Goal: Information Seeking & Learning: Learn about a topic

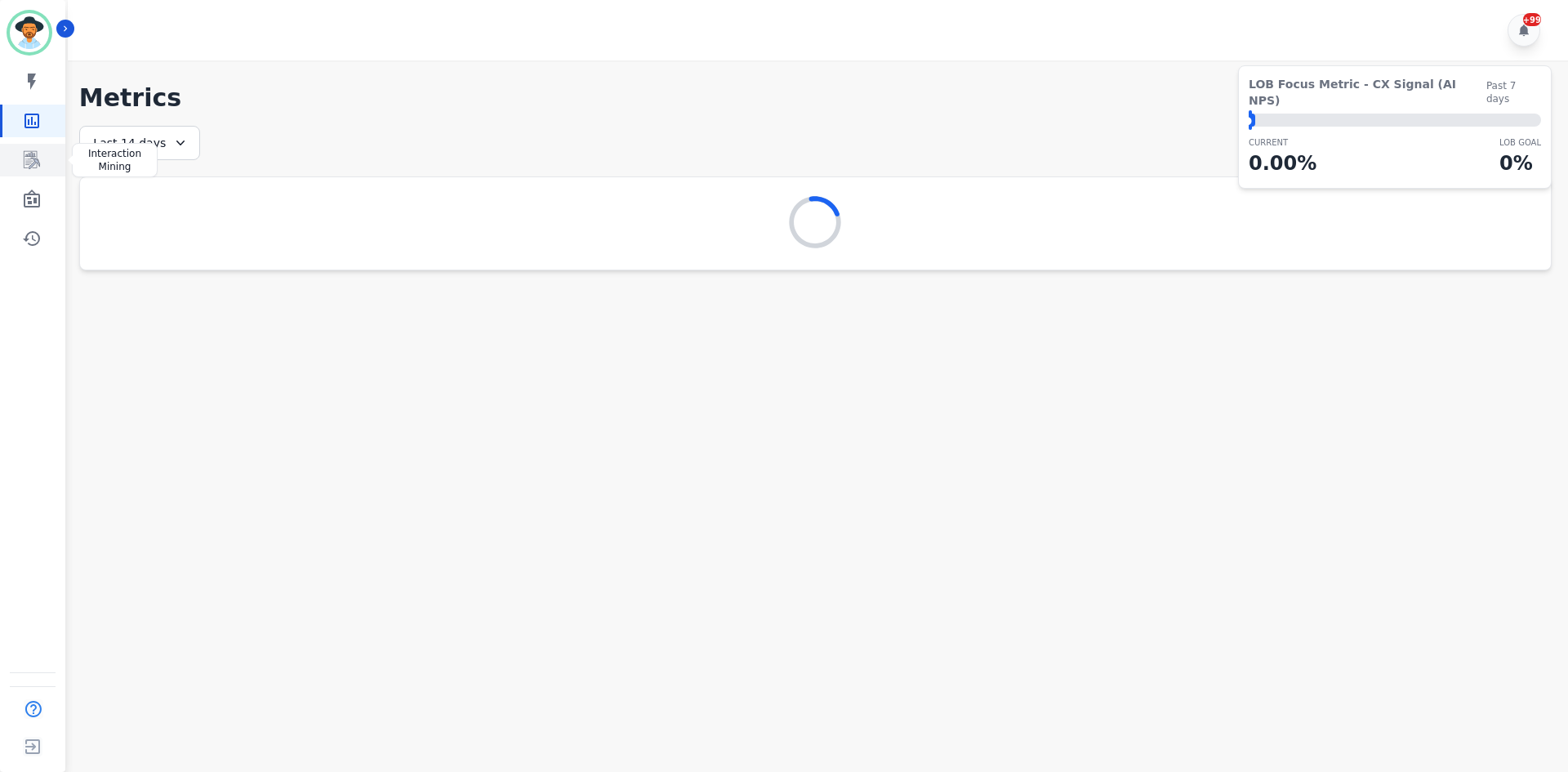
click at [33, 173] on link "Sidebar" at bounding box center [34, 160] width 63 height 33
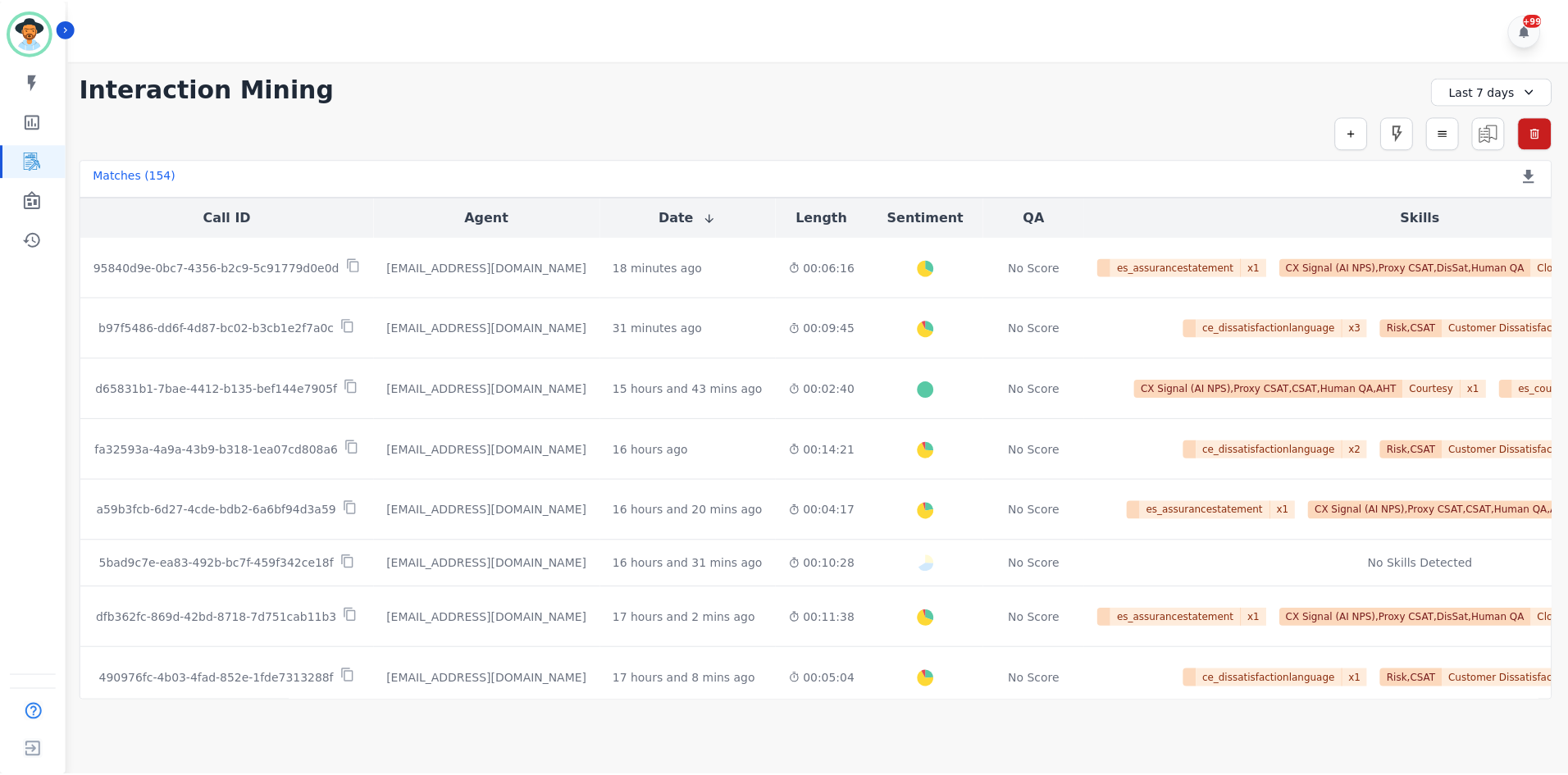
scroll to position [82, 0]
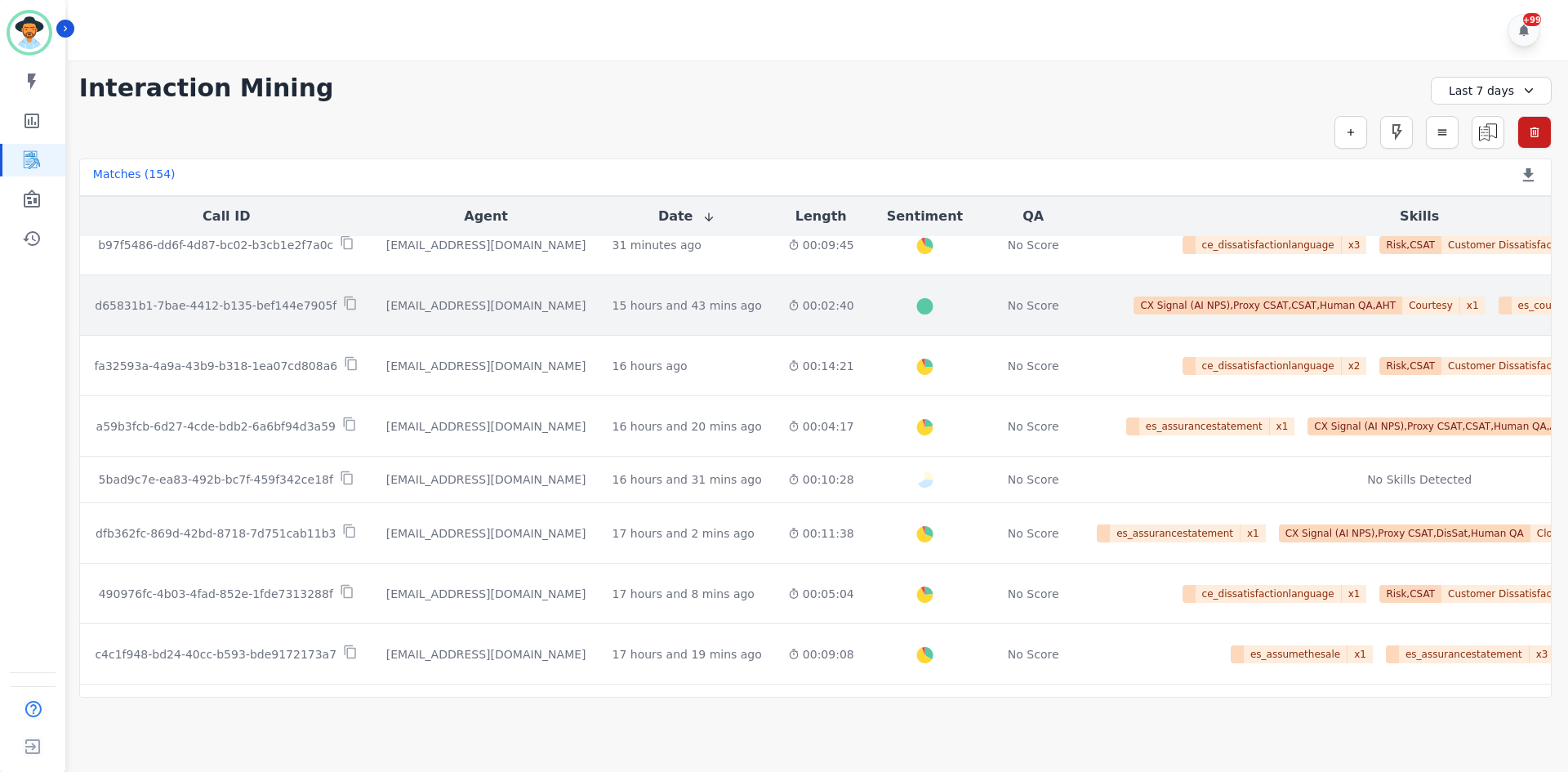
click at [775, 316] on td "00:02:40" at bounding box center [821, 306] width 93 height 61
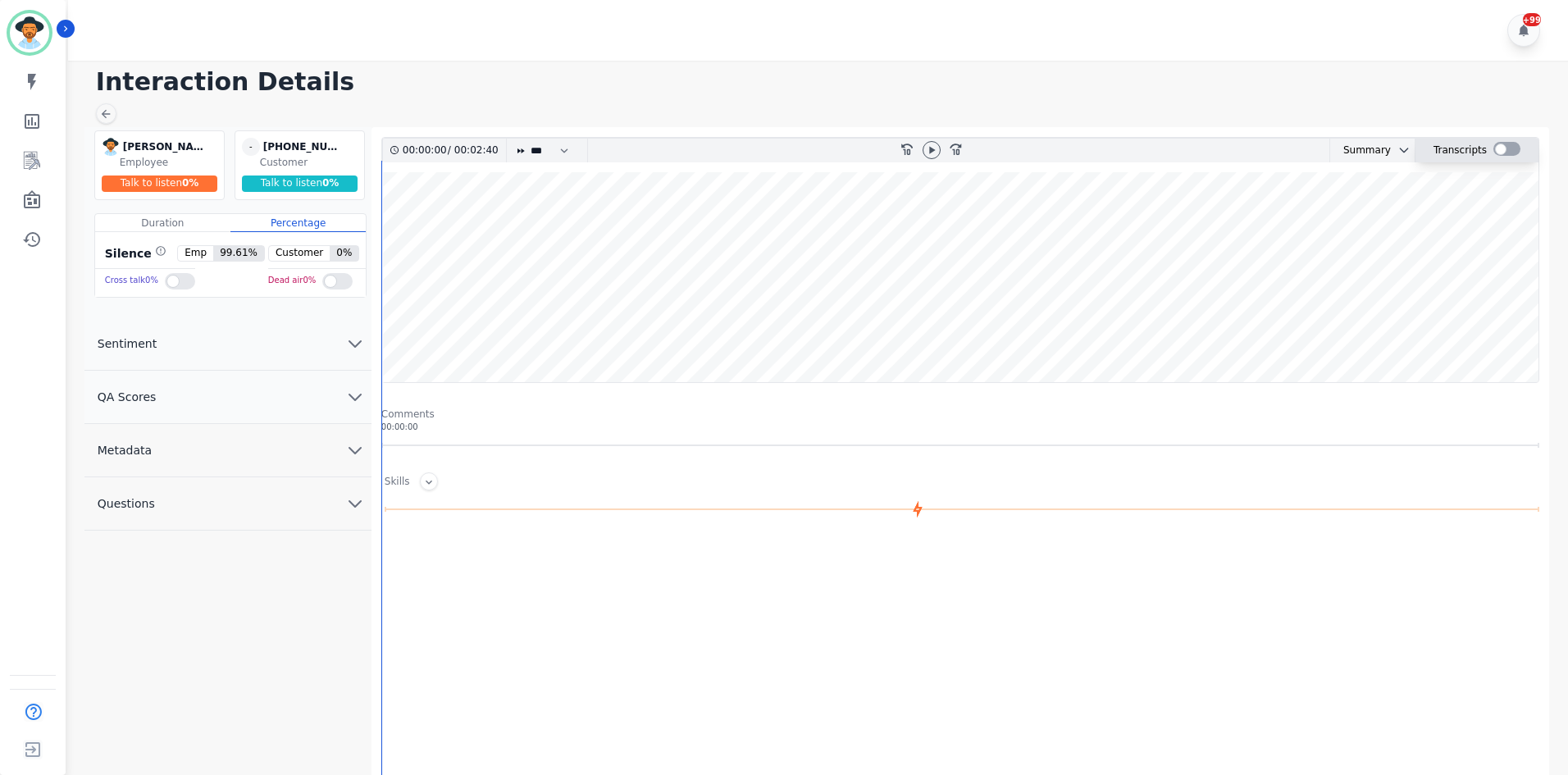
click at [1505, 146] on div at bounding box center [1506, 148] width 27 height 14
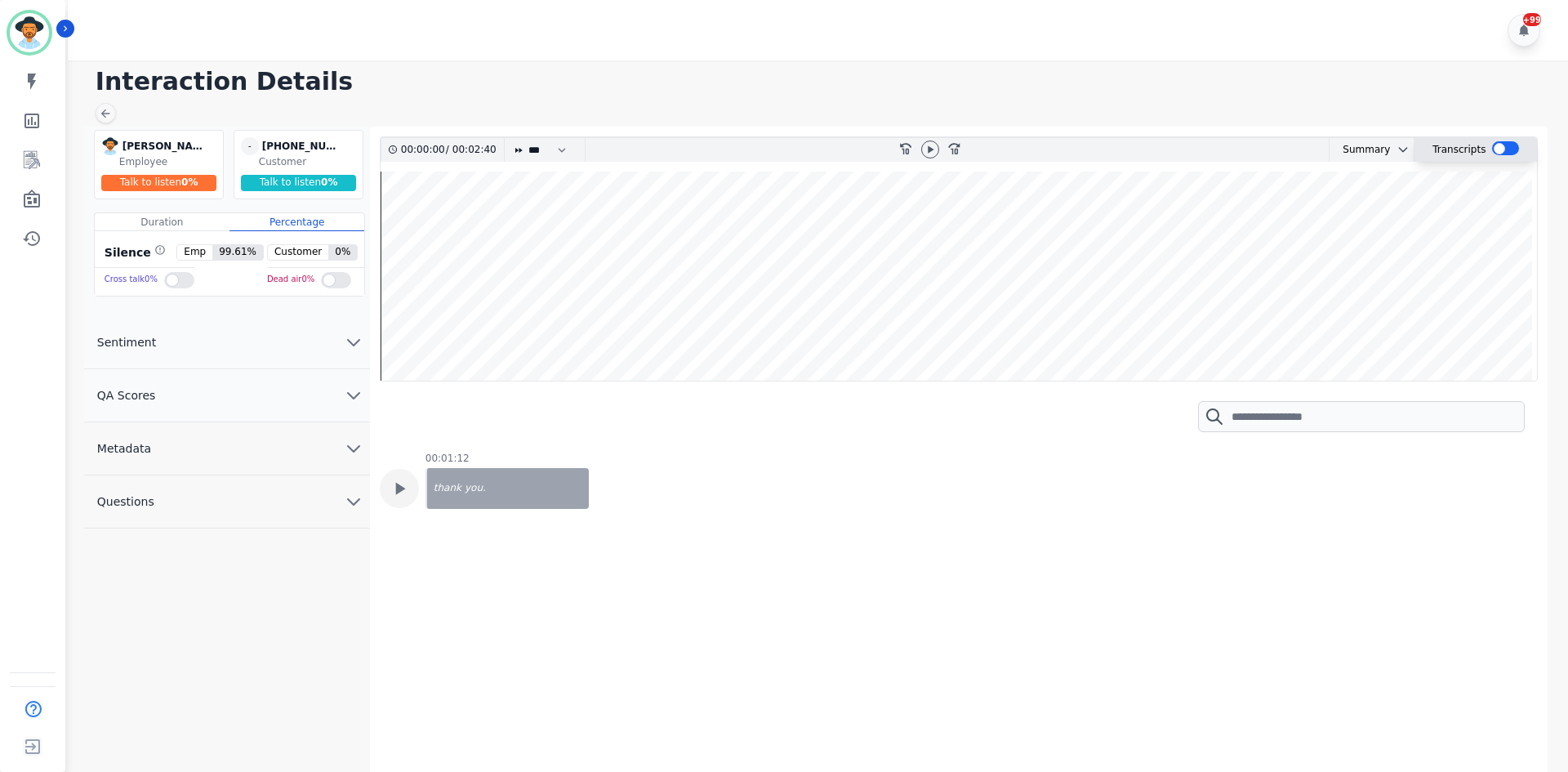
click at [1499, 146] on div at bounding box center [1505, 148] width 27 height 14
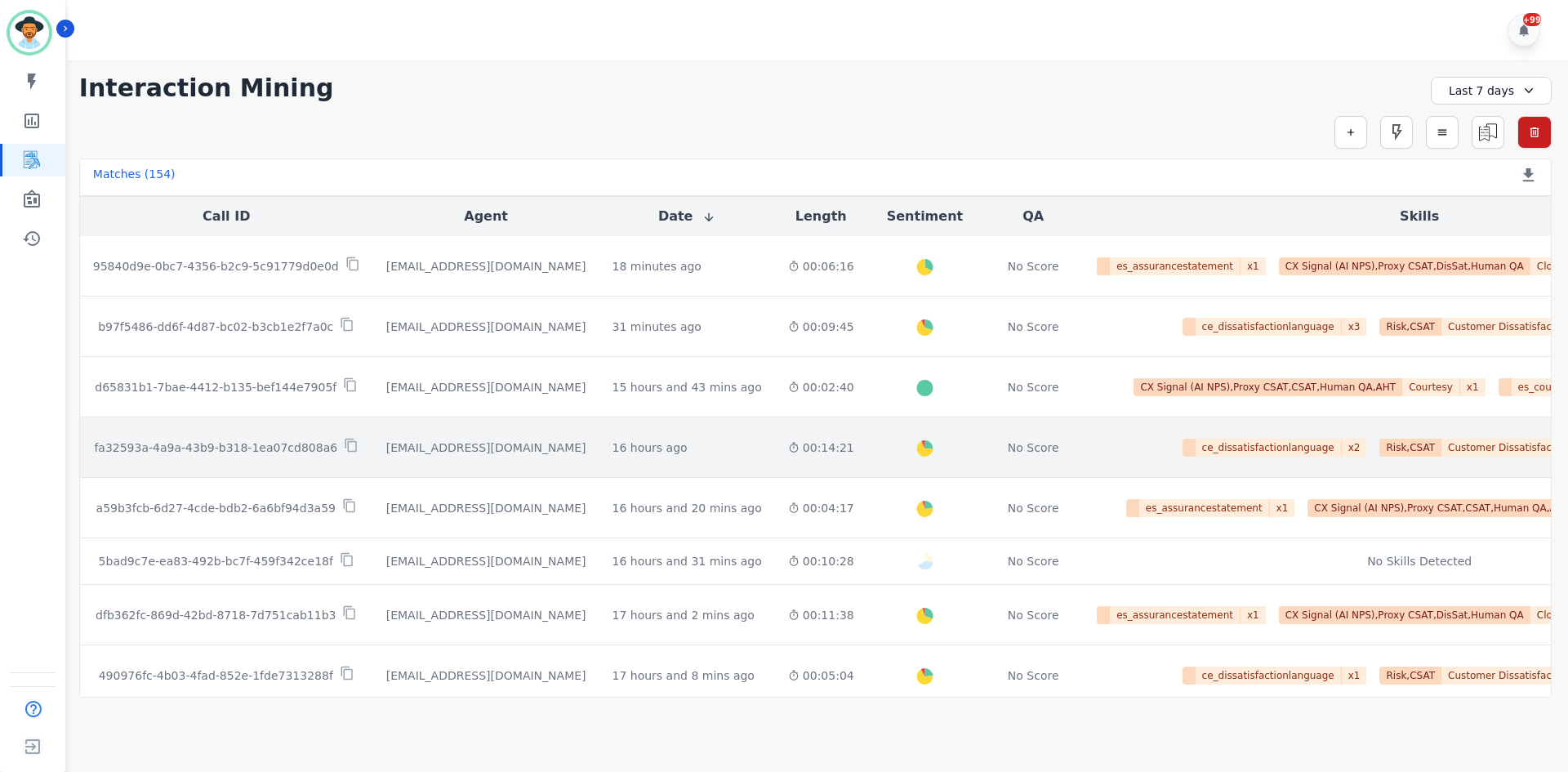
click at [791, 432] on td "00:14:21" at bounding box center [821, 448] width 93 height 61
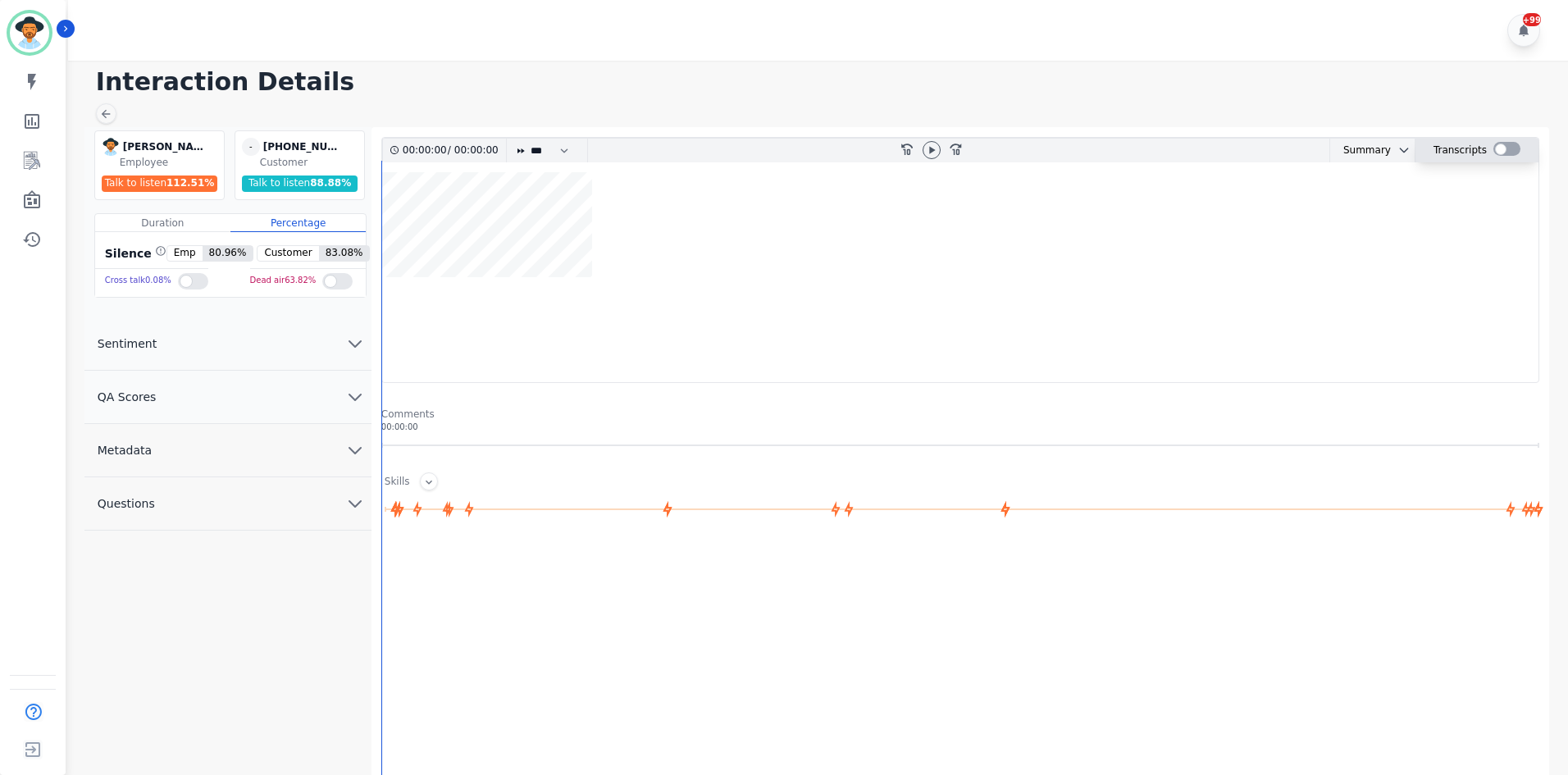
click at [1495, 147] on div at bounding box center [1506, 148] width 27 height 14
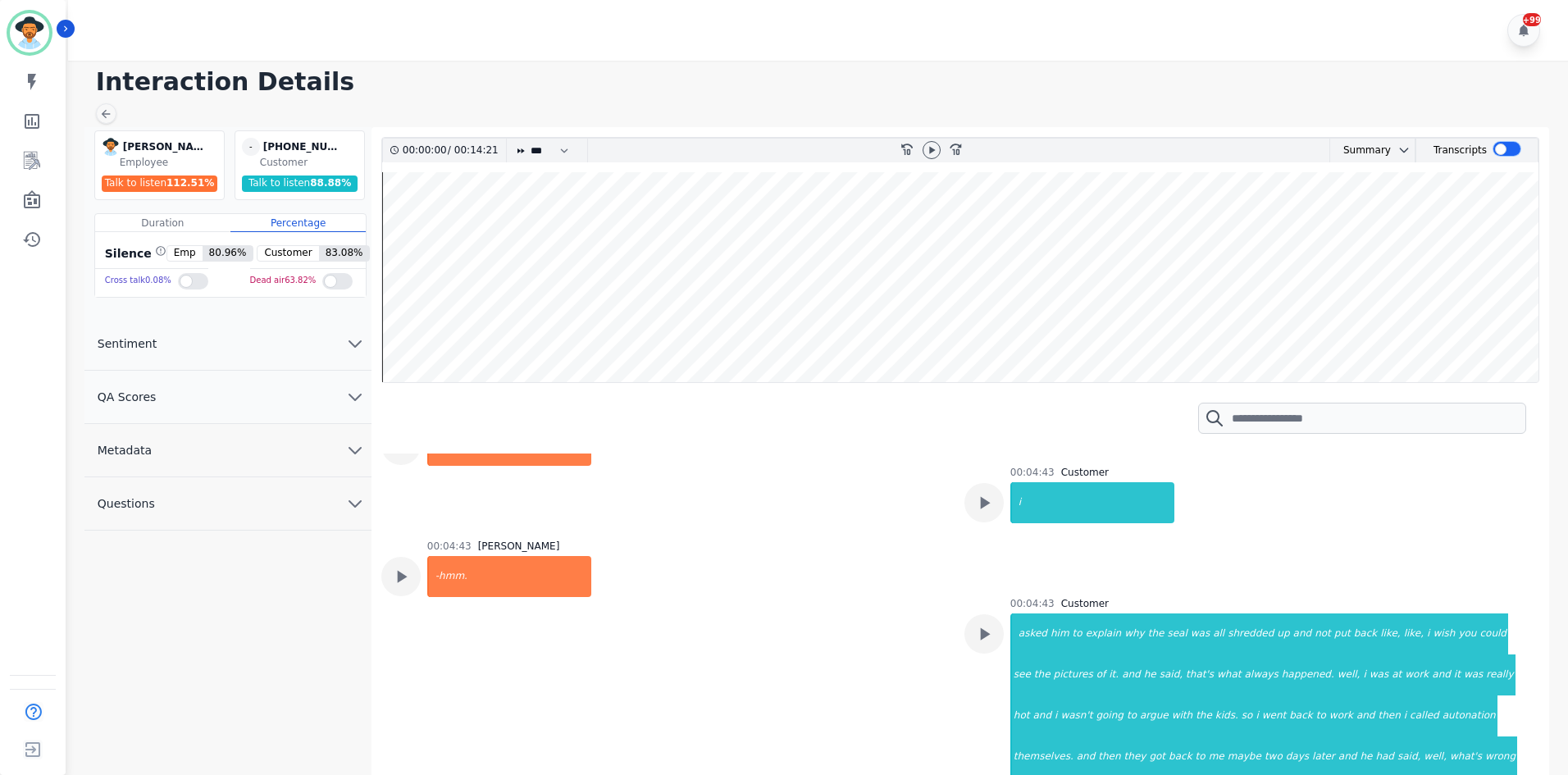
scroll to position [3116, 0]
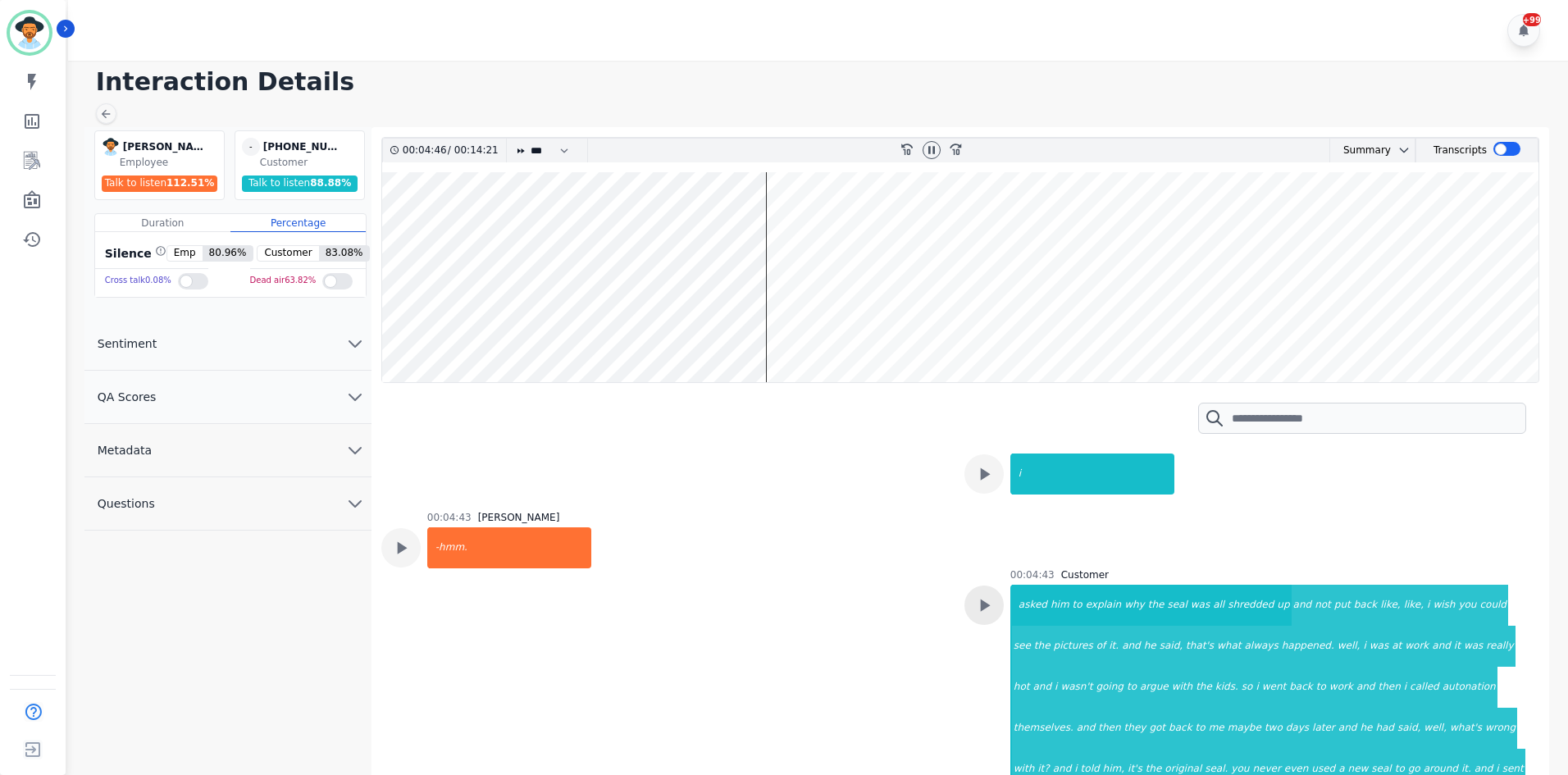
click at [907, 147] on icon "rewind-10" at bounding box center [906, 148] width 13 height 13
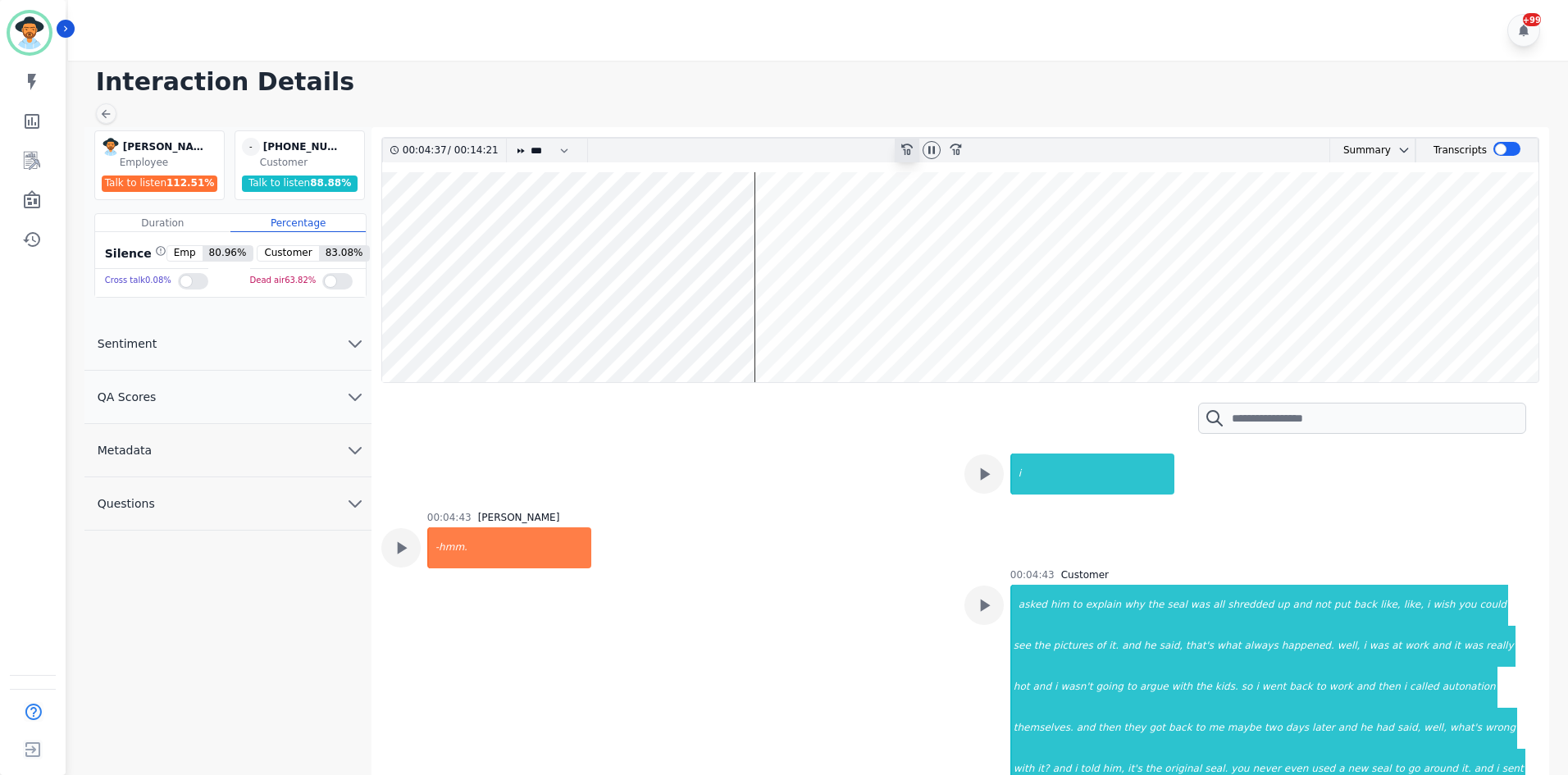
click at [907, 147] on icon "rewind-10" at bounding box center [906, 148] width 13 height 13
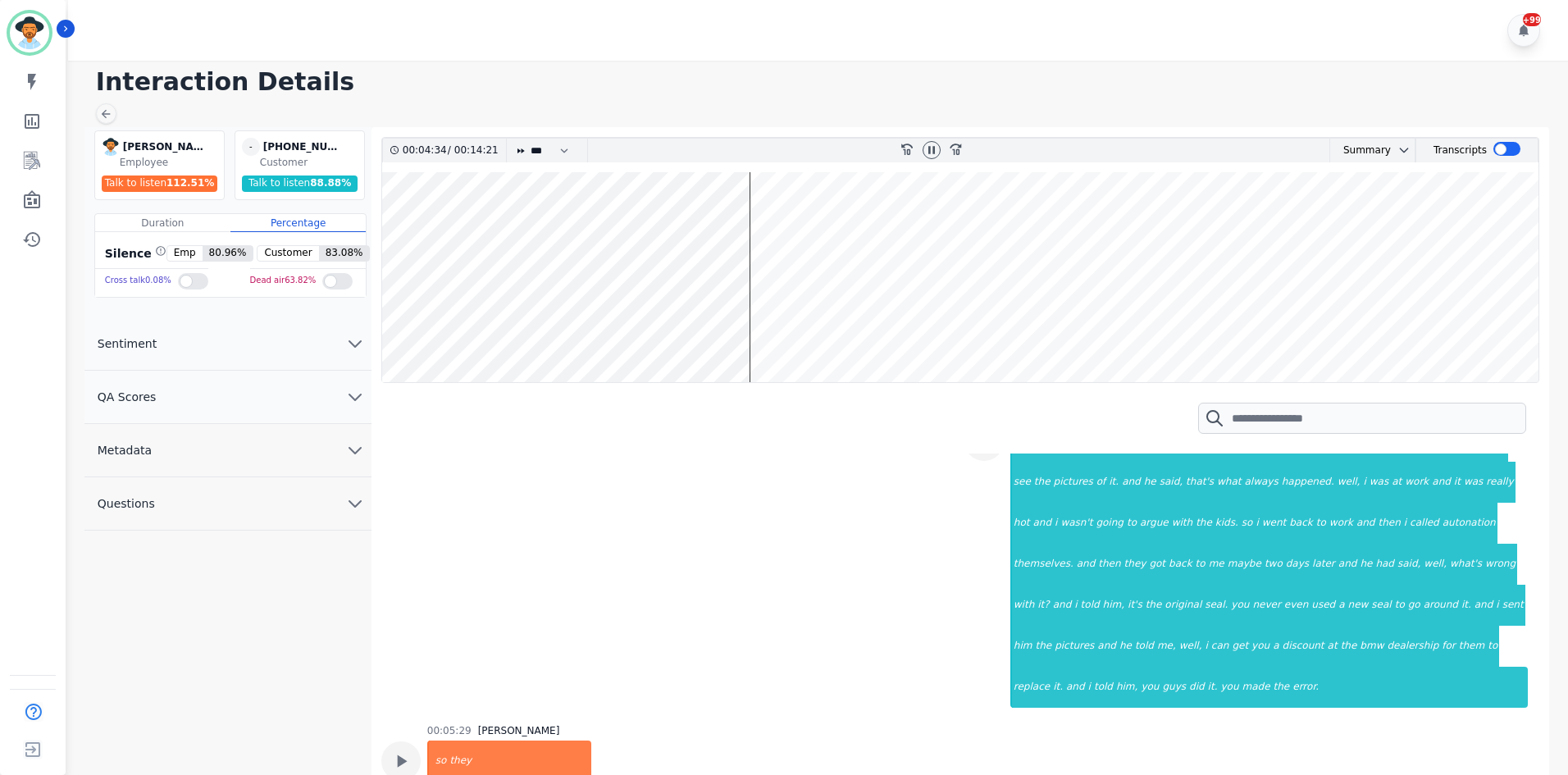
click at [903, 724] on div "00:05:29 [PERSON_NAME] so they" at bounding box center [663, 779] width 563 height 111
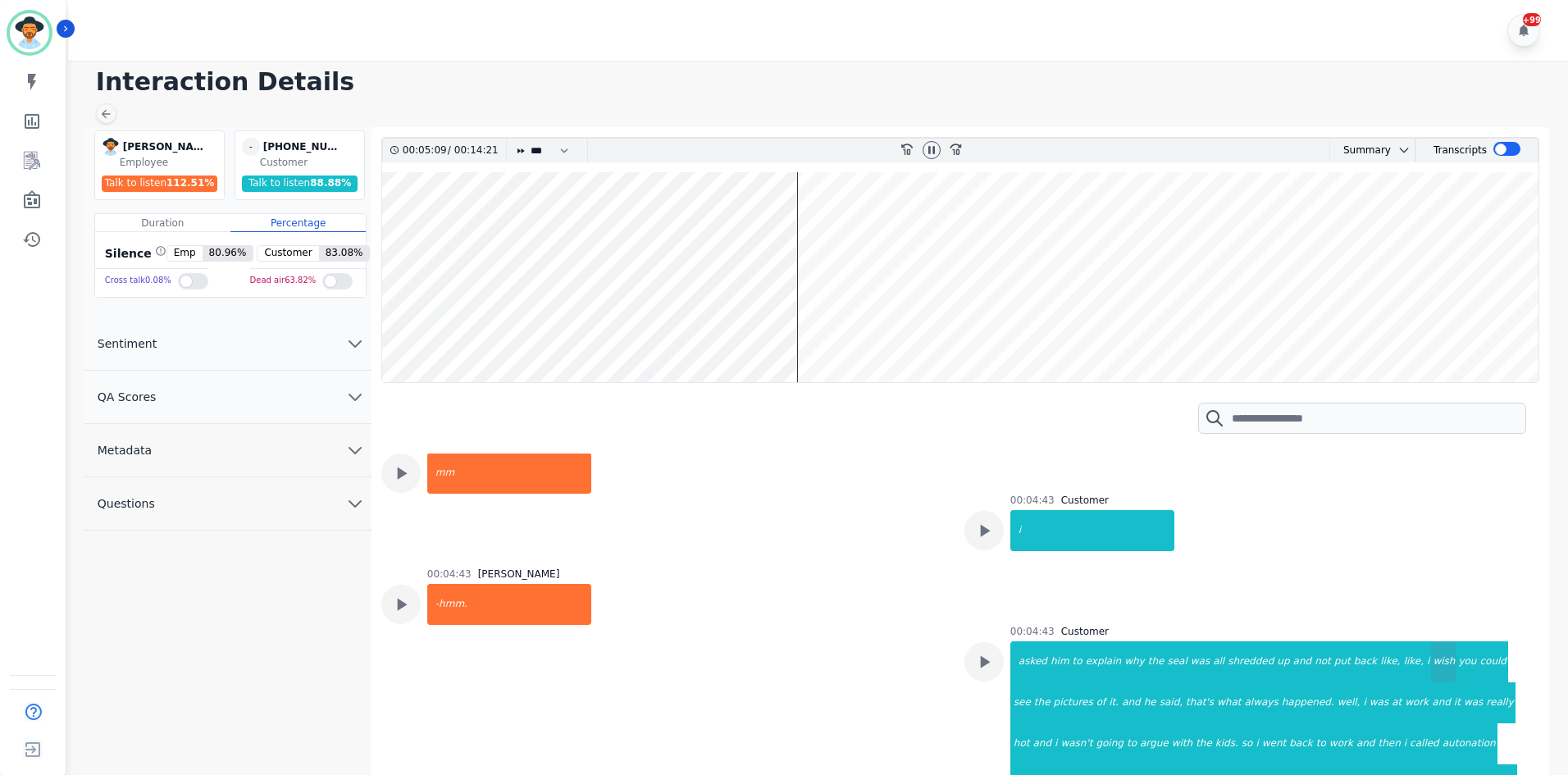
scroll to position [3116, 0]
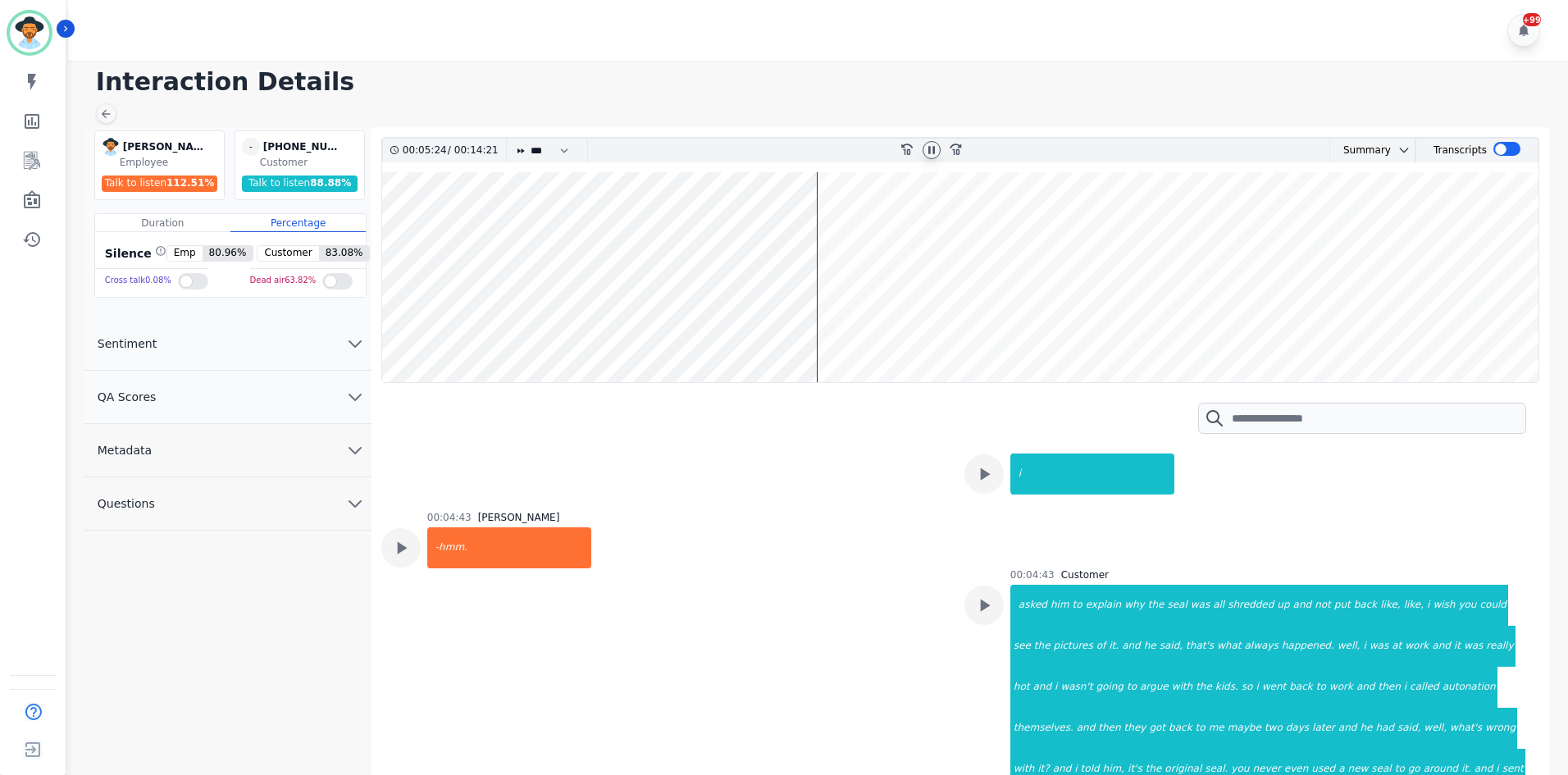
click at [931, 147] on icon at bounding box center [931, 150] width 13 height 13
